Goal: Navigation & Orientation: Find specific page/section

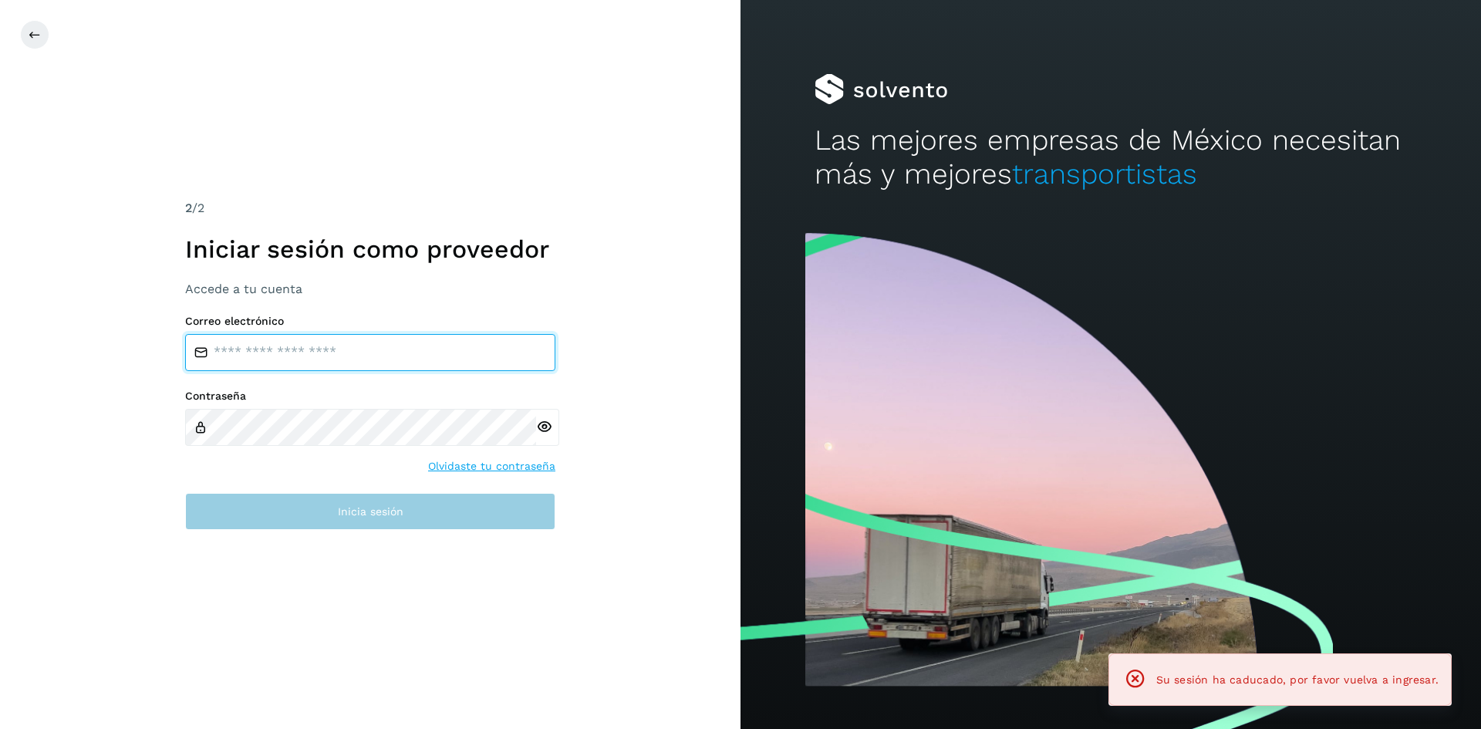
type input "**********"
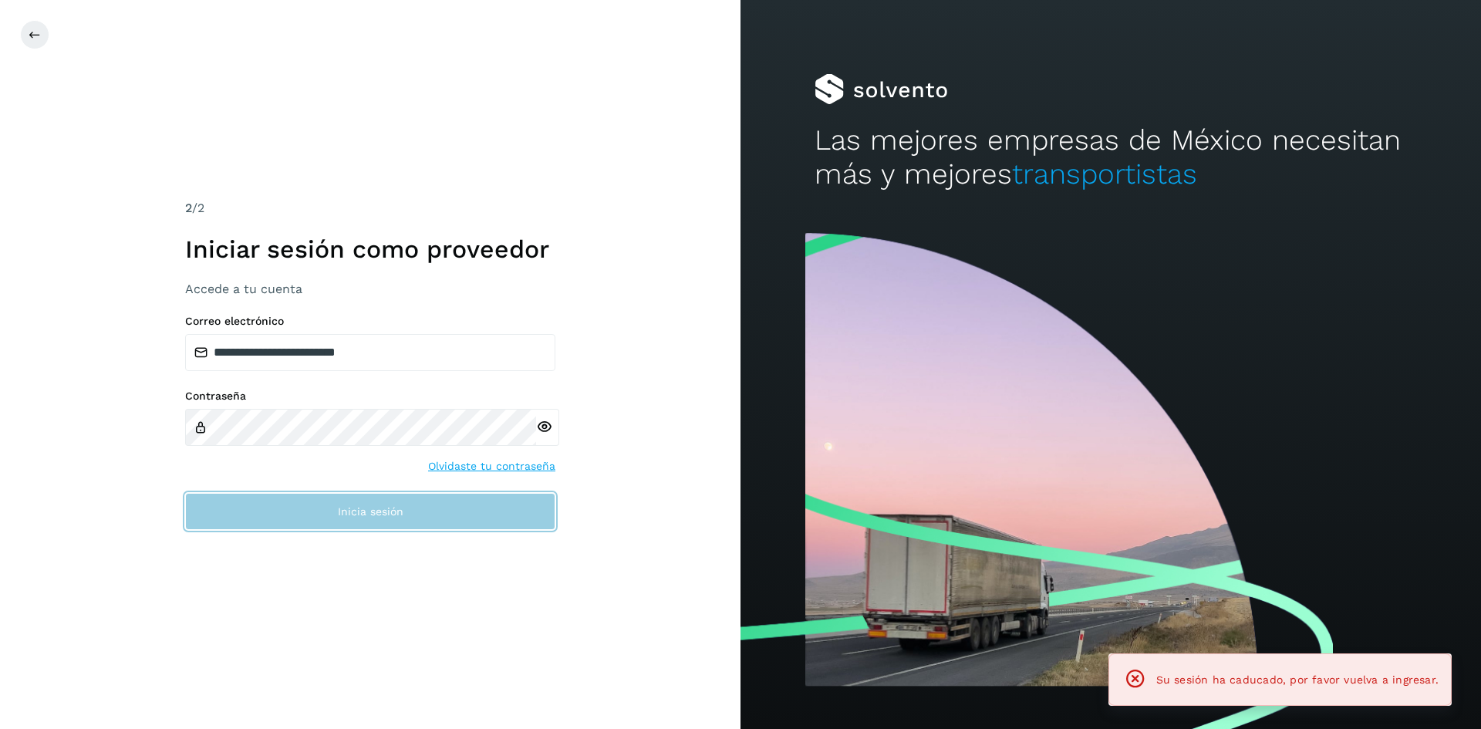
click at [258, 505] on button "Inicia sesión" at bounding box center [370, 511] width 370 height 37
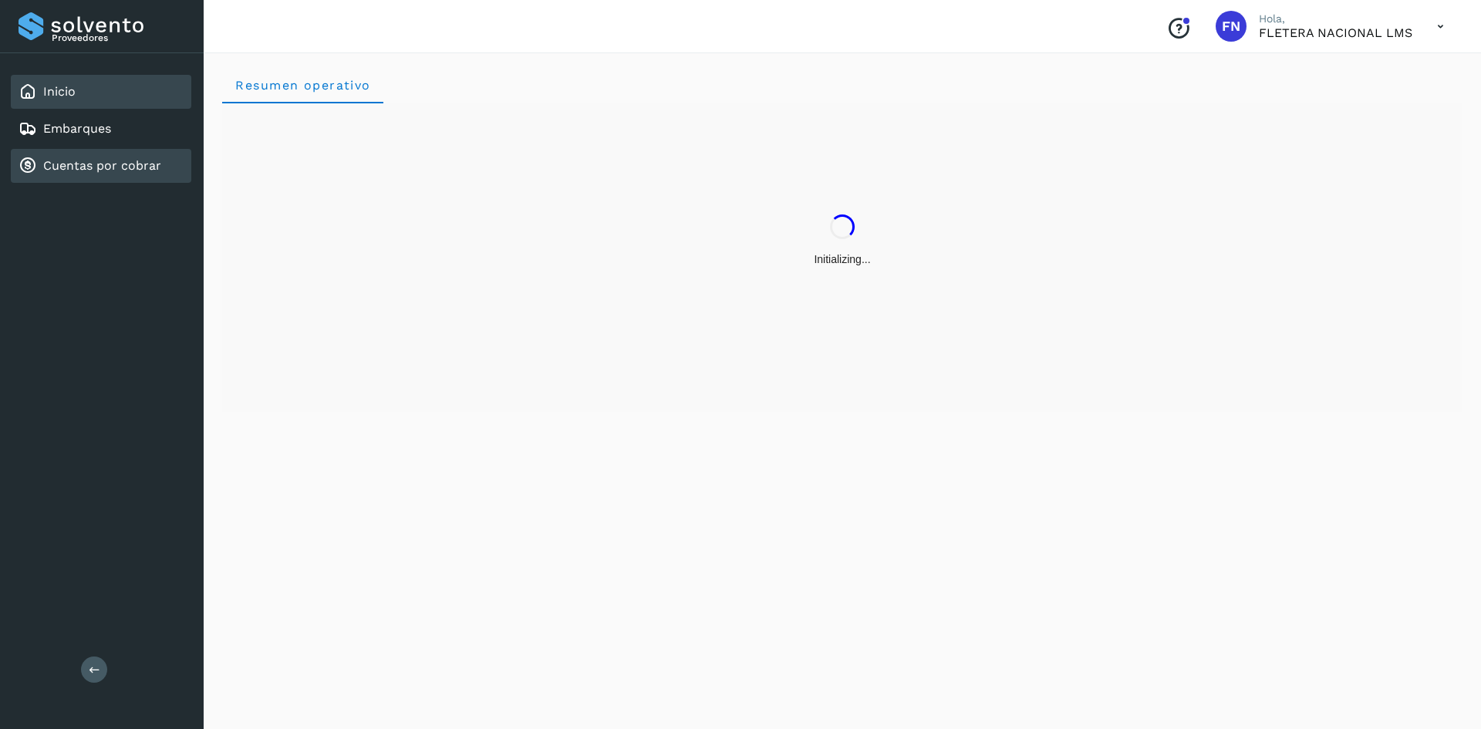
click at [104, 164] on link "Cuentas por cobrar" at bounding box center [102, 165] width 118 height 15
